Goal: Information Seeking & Learning: Learn about a topic

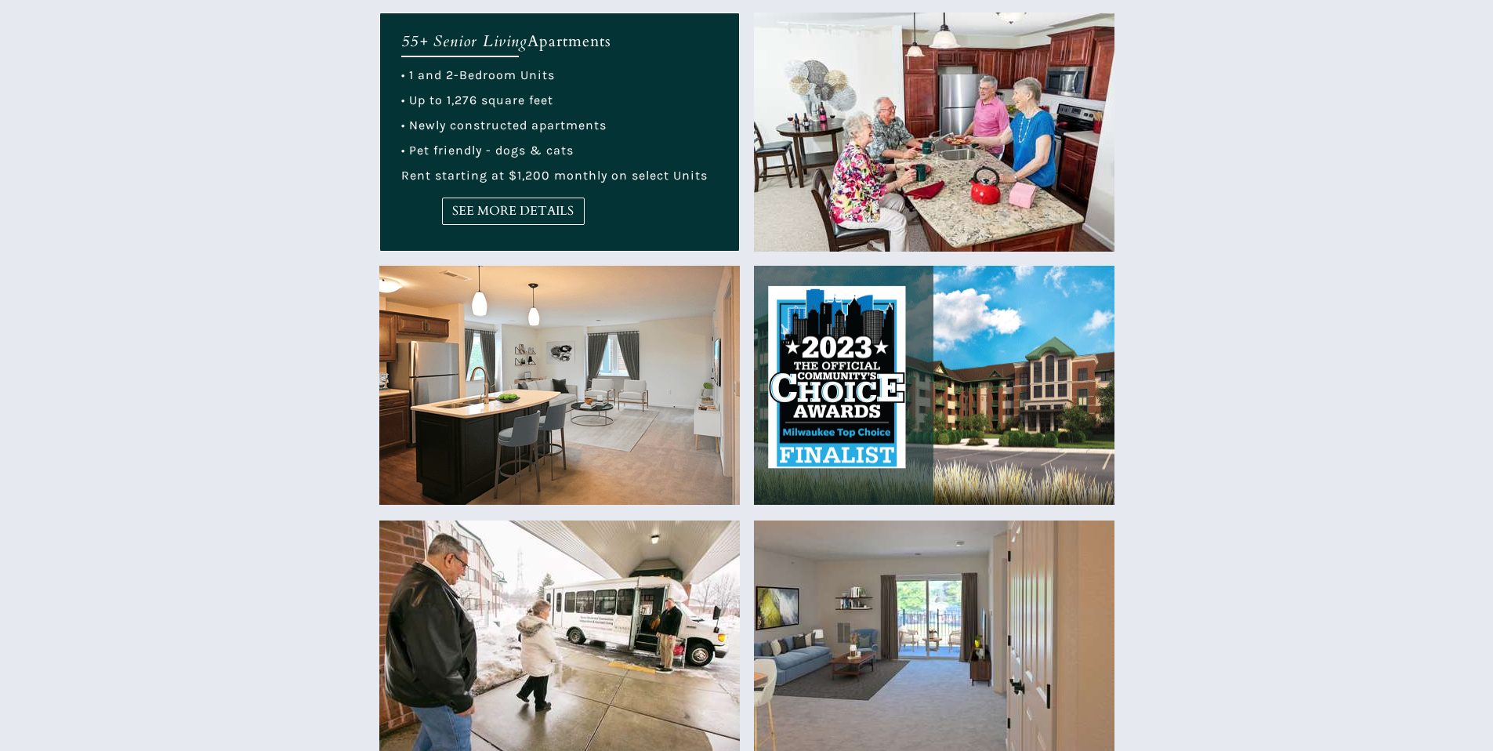
scroll to position [705, 0]
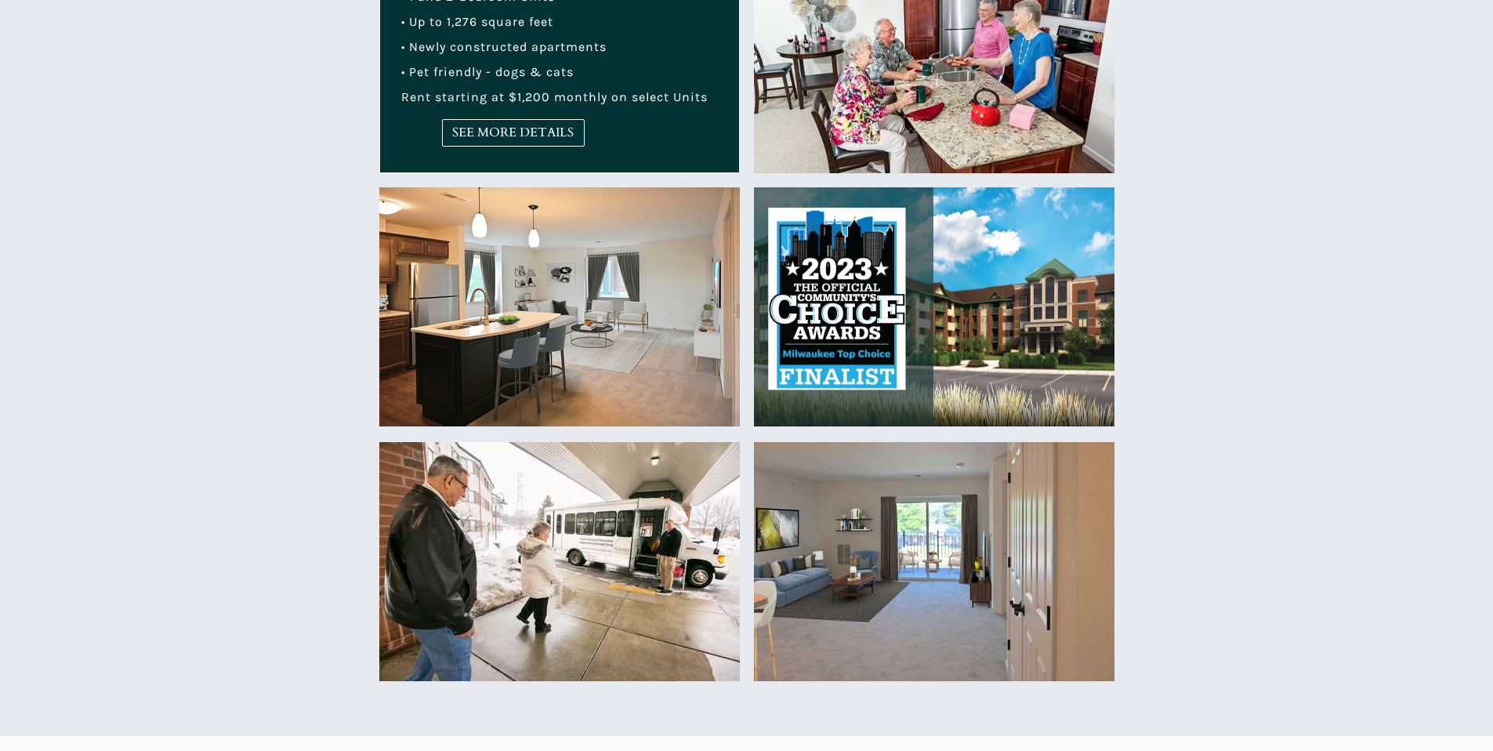
click at [407, 382] on img at bounding box center [559, 306] width 361 height 239
click at [575, 143] on link "SEE MORE DETAILS" at bounding box center [513, 132] width 143 height 27
